Goal: Browse casually

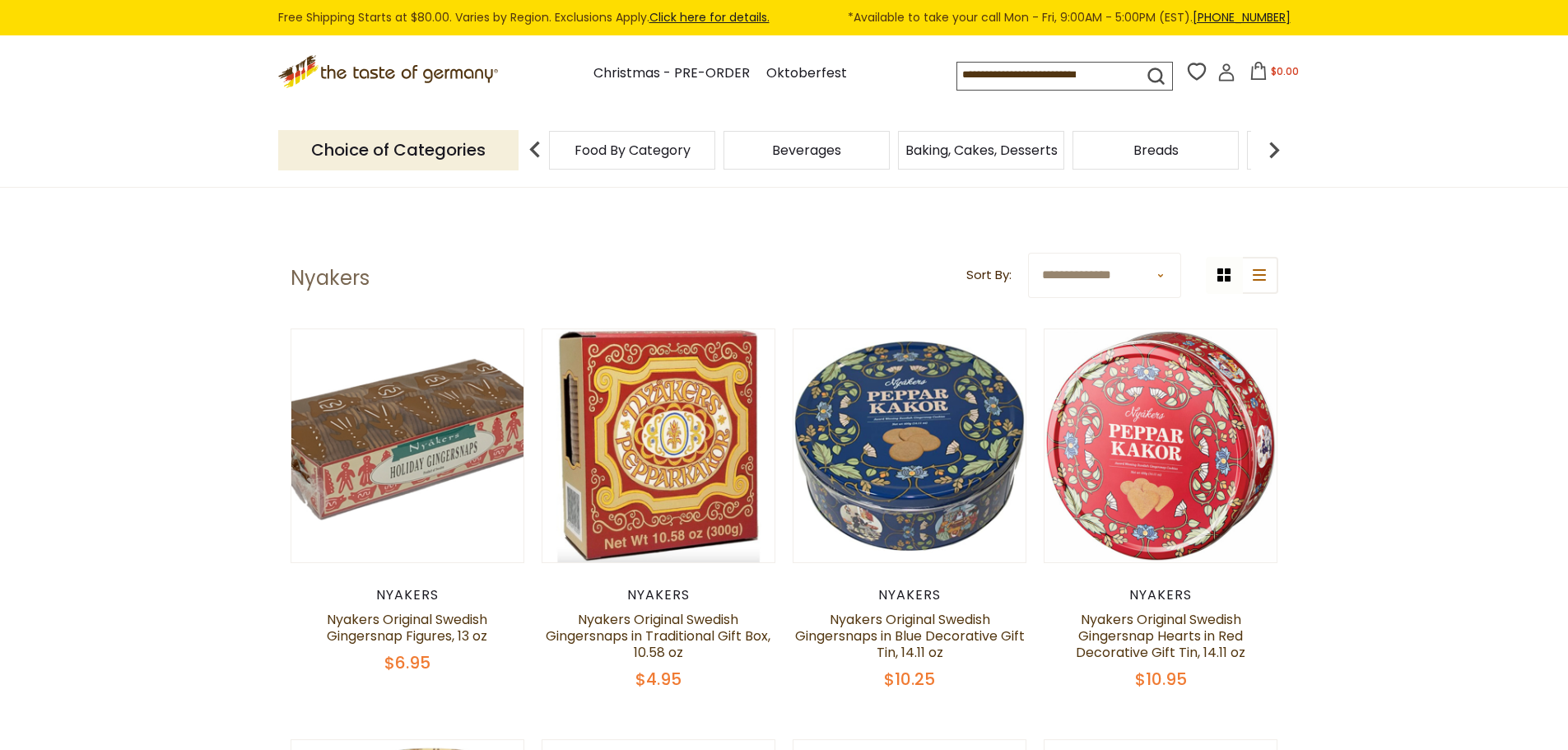
click at [429, 75] on icon ".st0{fill:#EDD300;} .st1{fill:#D33E21;}" at bounding box center [390, 72] width 223 height 34
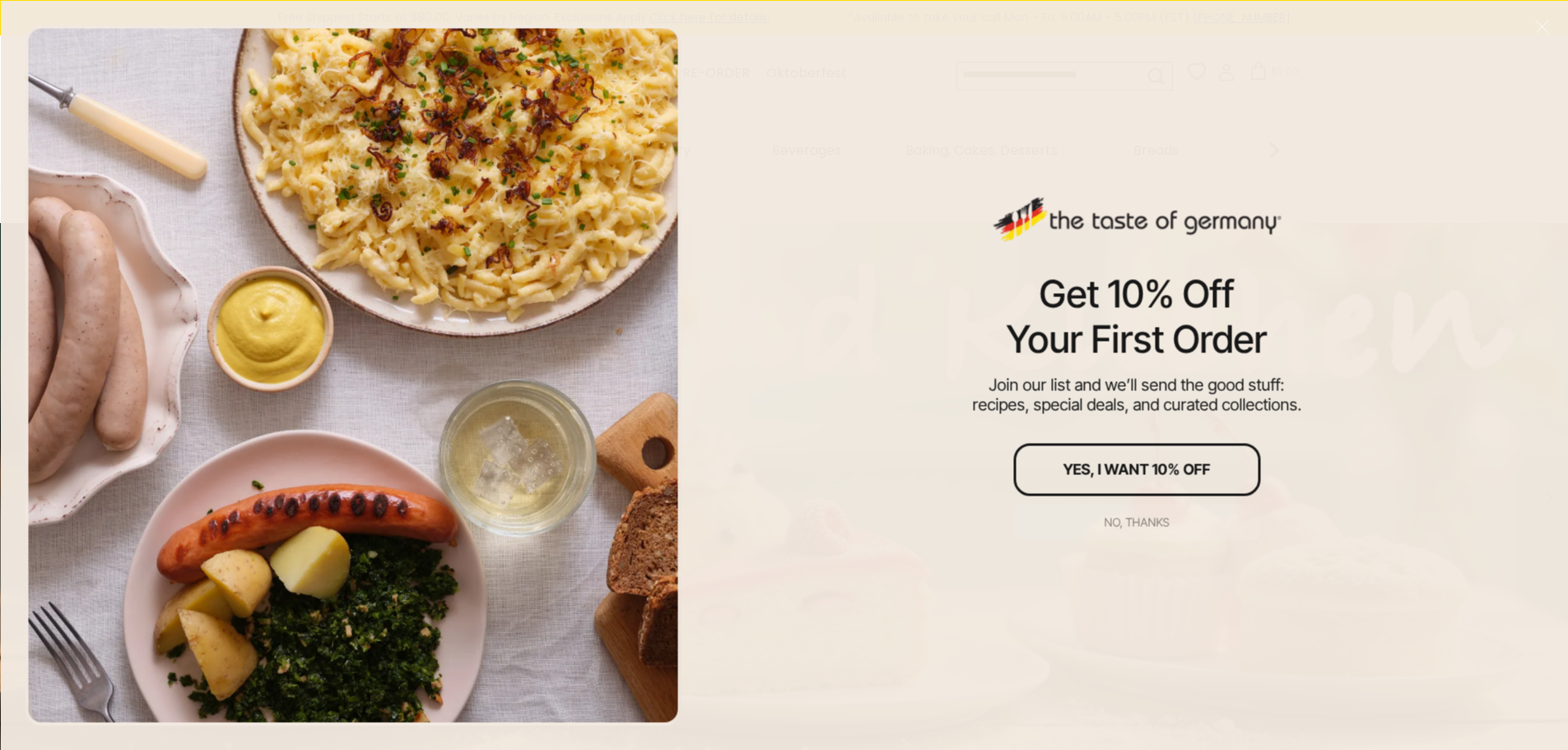
click at [1154, 524] on div "No, thanks" at bounding box center [1137, 522] width 65 height 12
